Goal: Information Seeking & Learning: Learn about a topic

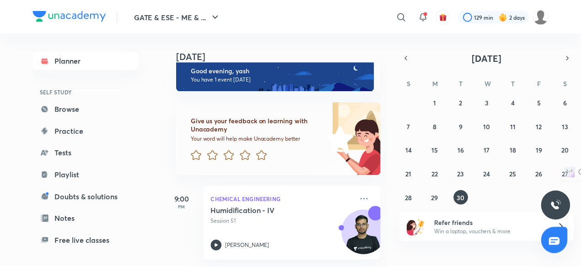
scroll to position [78, 0]
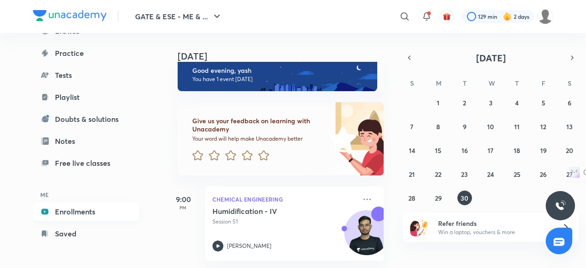
click at [93, 210] on link "Enrollments" at bounding box center [86, 211] width 106 height 18
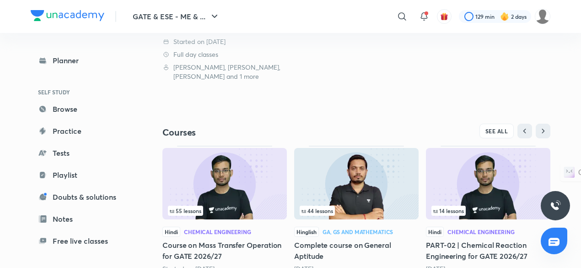
scroll to position [239, 0]
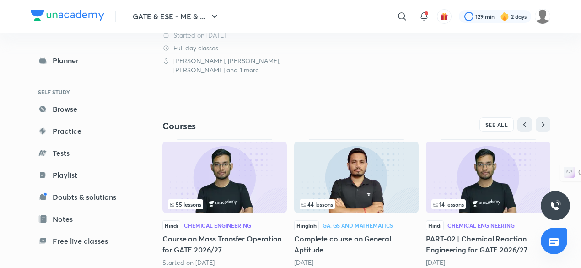
click at [253, 184] on img at bounding box center [224, 176] width 124 height 71
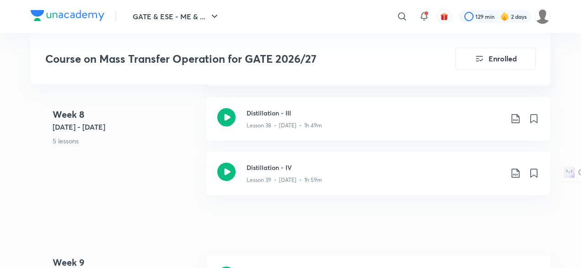
scroll to position [2931, 0]
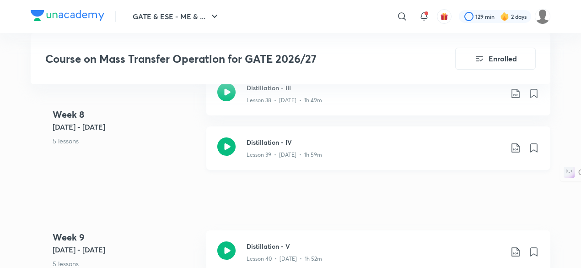
click at [372, 142] on h3 "Distillation - IV" at bounding box center [375, 142] width 256 height 10
